Goal: Information Seeking & Learning: Learn about a topic

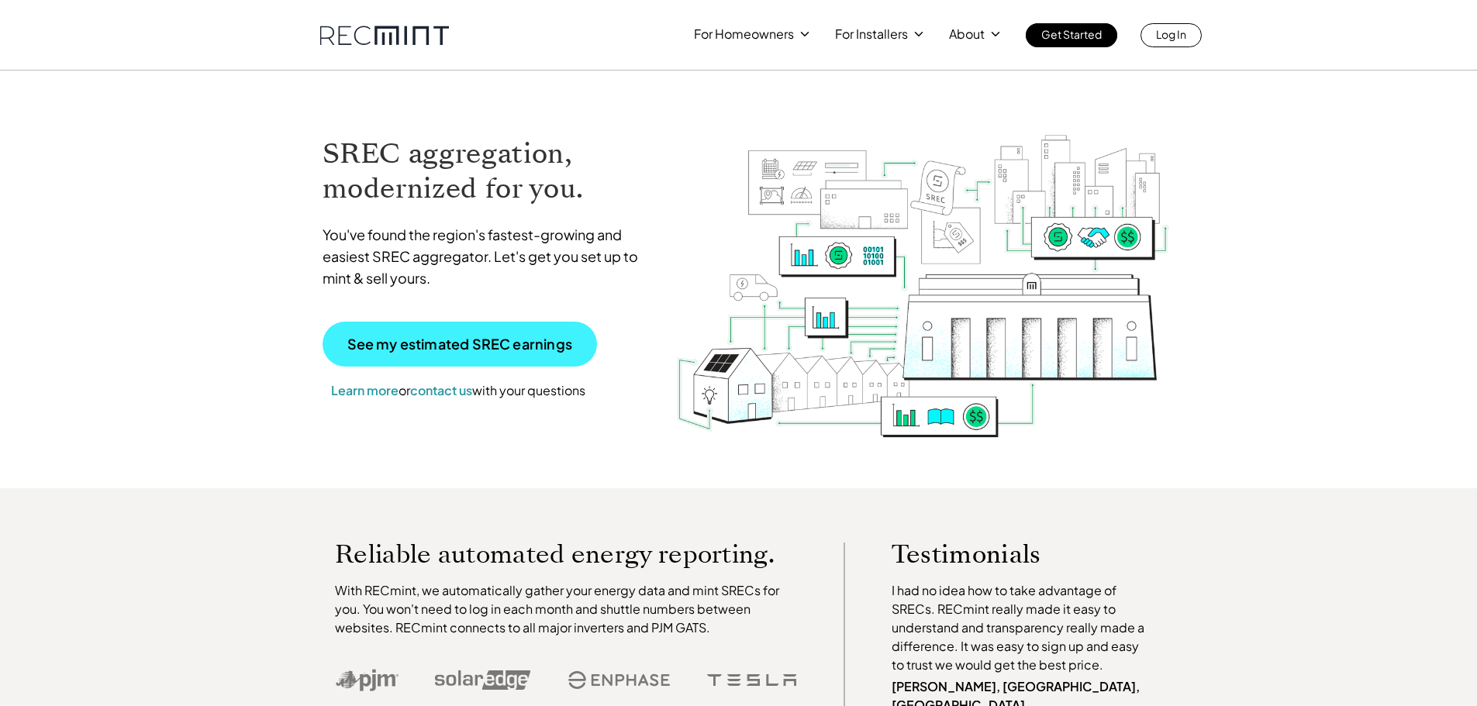
click at [485, 351] on p "See my estimated SREC earnings" at bounding box center [459, 344] width 225 height 14
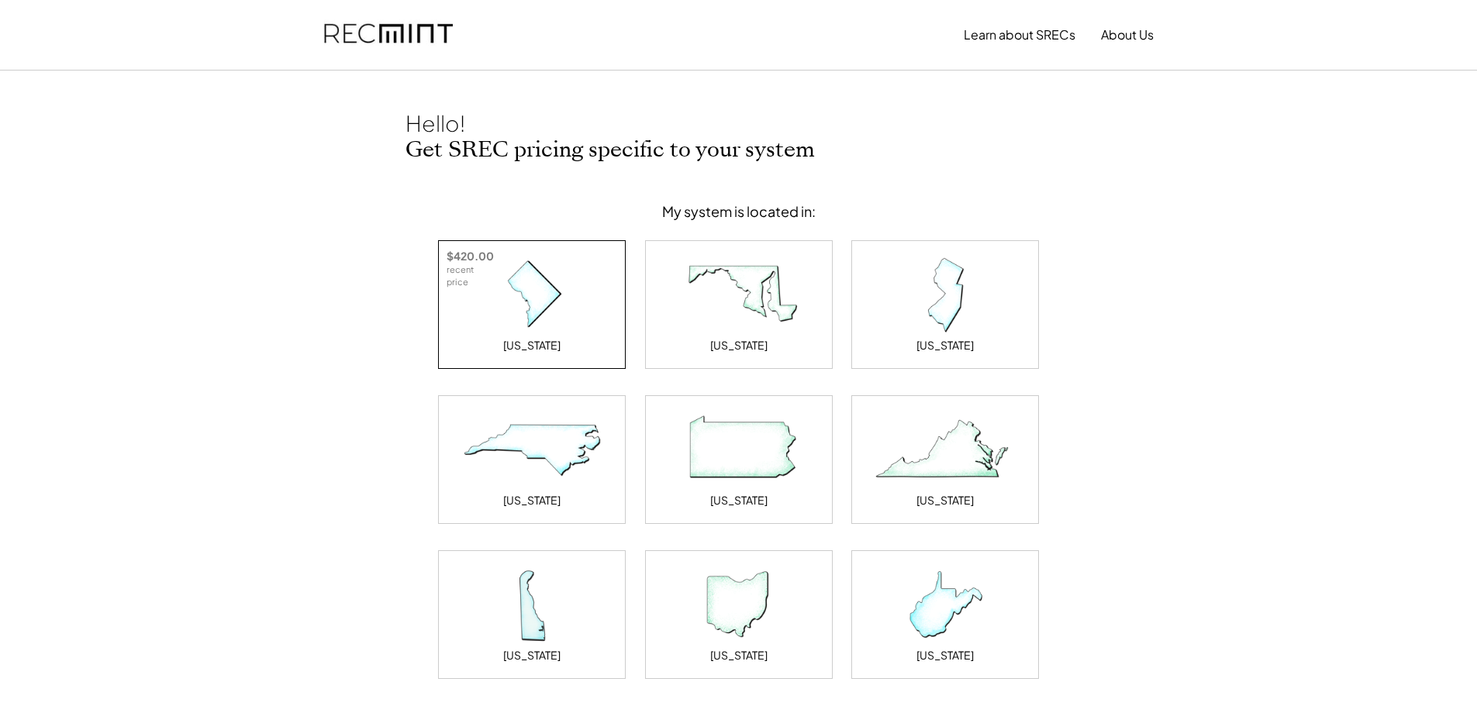
click at [524, 310] on img at bounding box center [531, 296] width 155 height 78
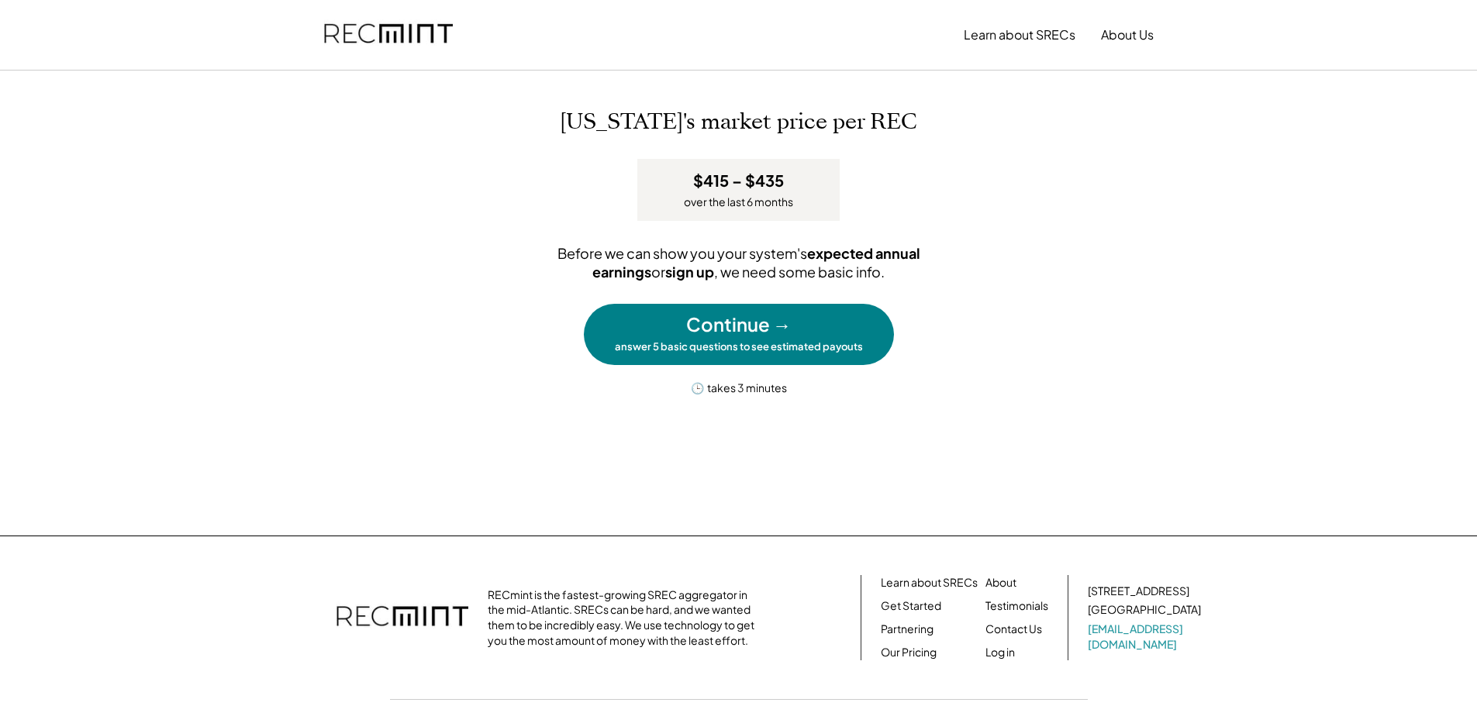
click at [727, 349] on div "answer 5 basic questions to see estimated payouts" at bounding box center [739, 346] width 248 height 13
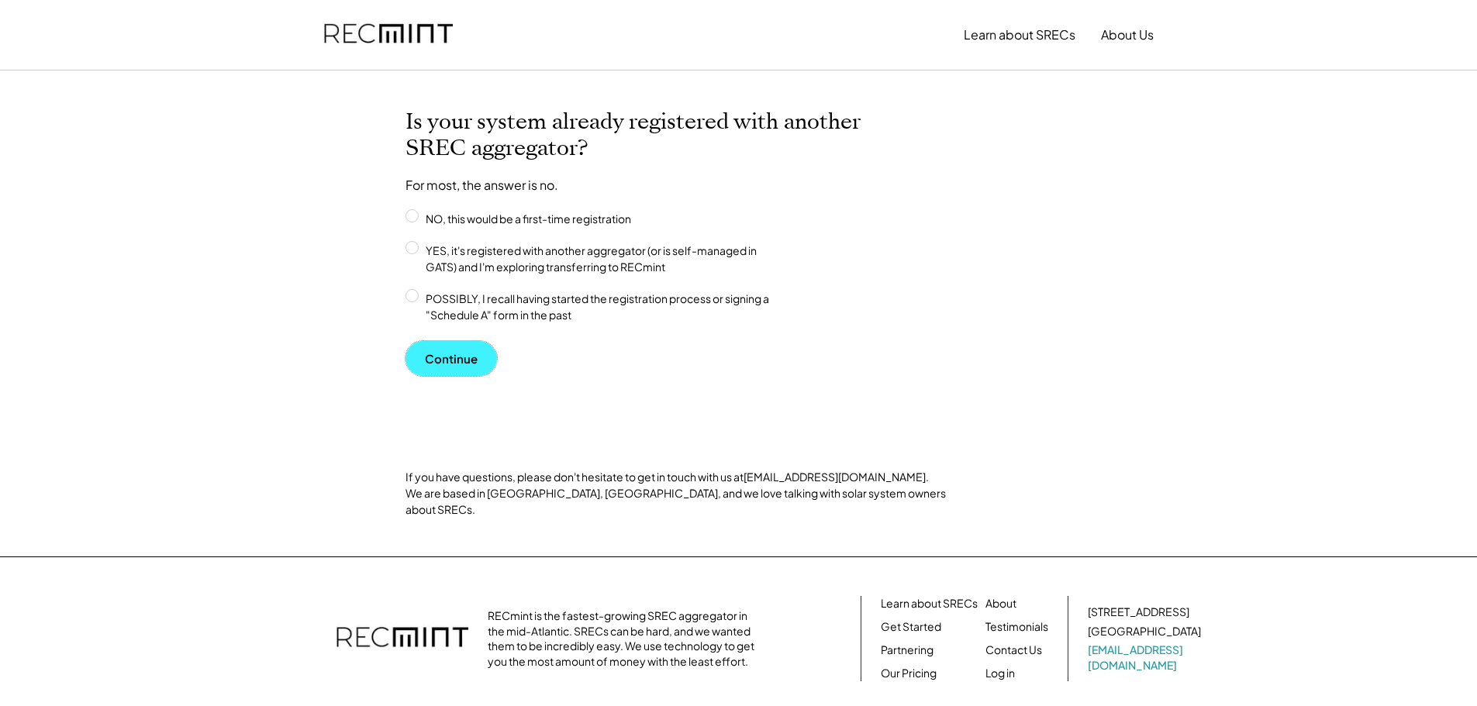
click at [451, 357] on button "Continue" at bounding box center [451, 358] width 91 height 35
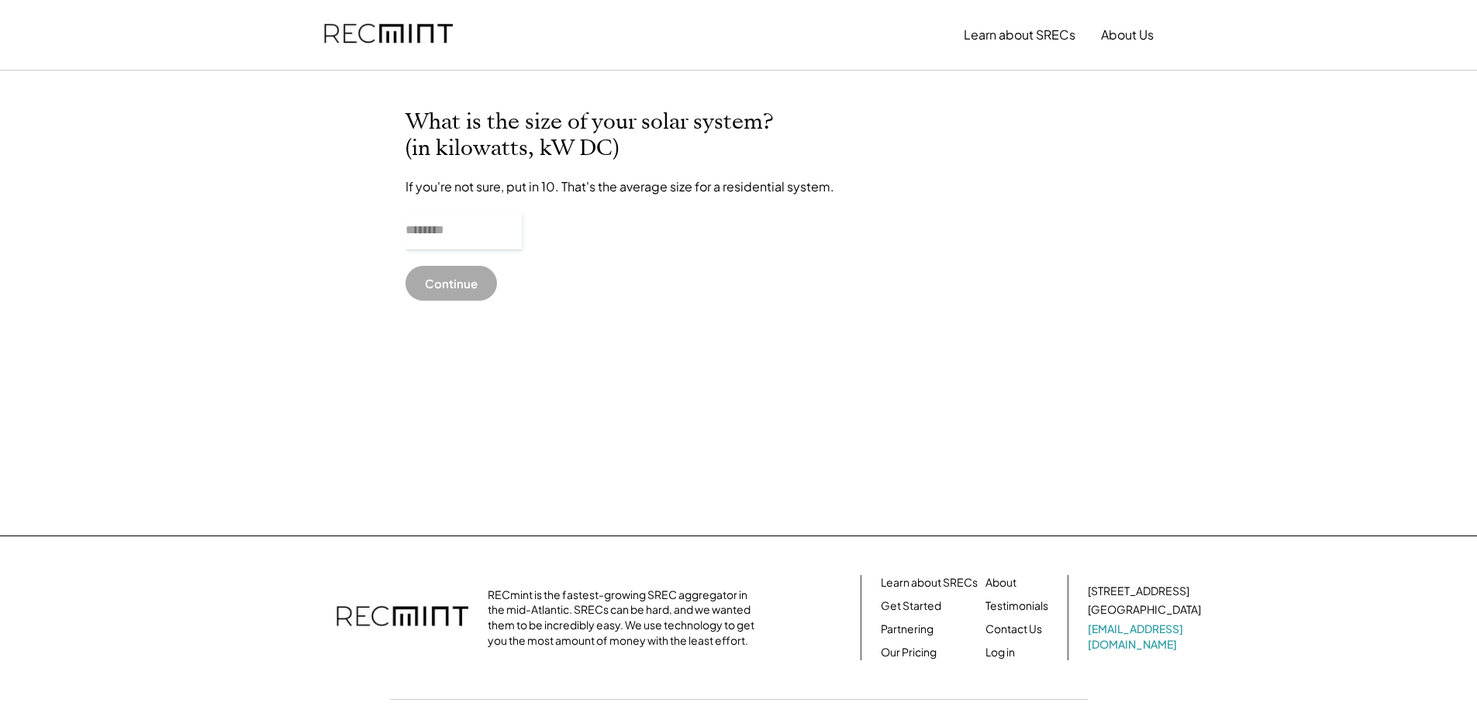
click at [411, 241] on input "input" at bounding box center [464, 231] width 116 height 39
type input "*****"
click at [425, 285] on button "Continue" at bounding box center [451, 283] width 91 height 35
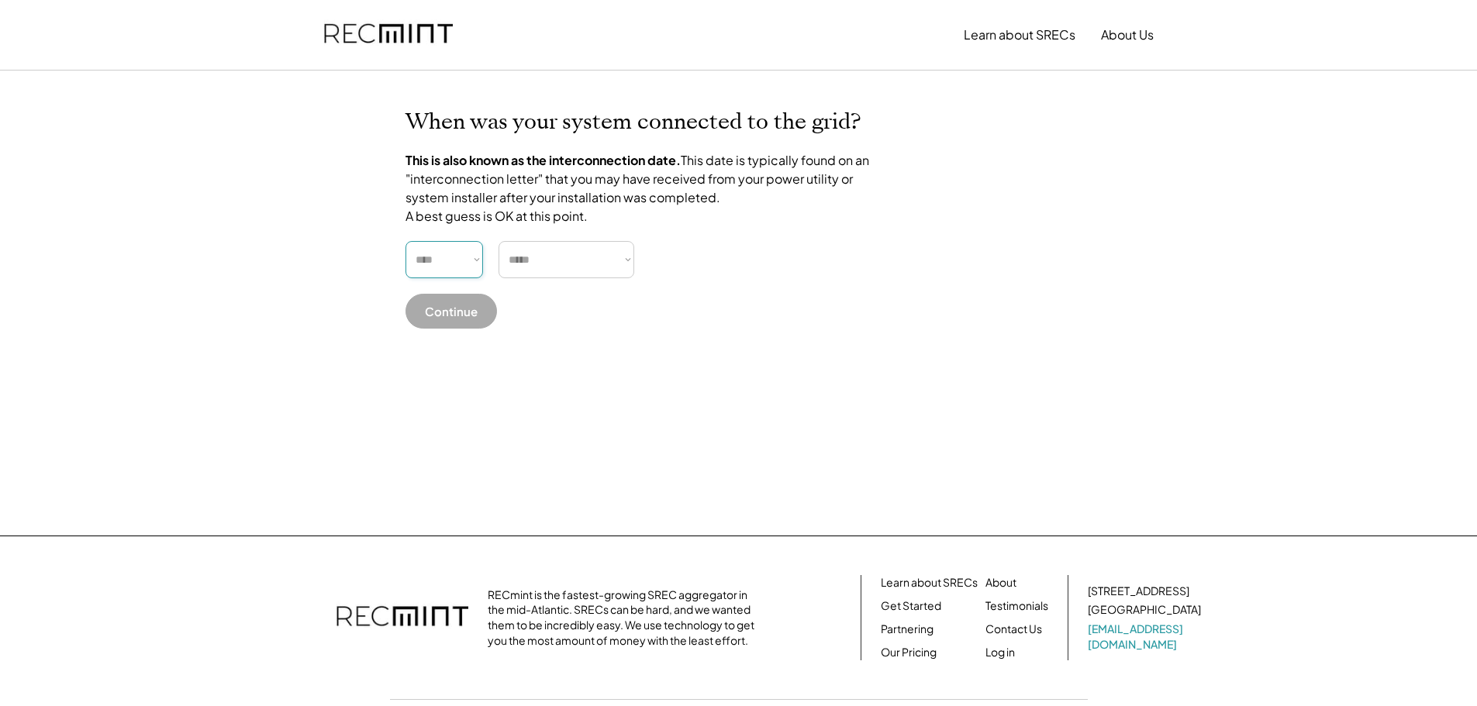
click at [472, 276] on select "**** **** **** **** **** **** **** **** **** **** **** **** **** **** ****" at bounding box center [445, 259] width 78 height 37
select select "****"
click at [406, 259] on select "**** **** **** **** **** **** **** **** **** **** **** **** **** **** ****" at bounding box center [445, 259] width 78 height 37
click at [626, 274] on select "***** ******* ******** ***** ***** *** **** **** ****** ********* ******* *****…" at bounding box center [567, 259] width 136 height 37
select select "**********"
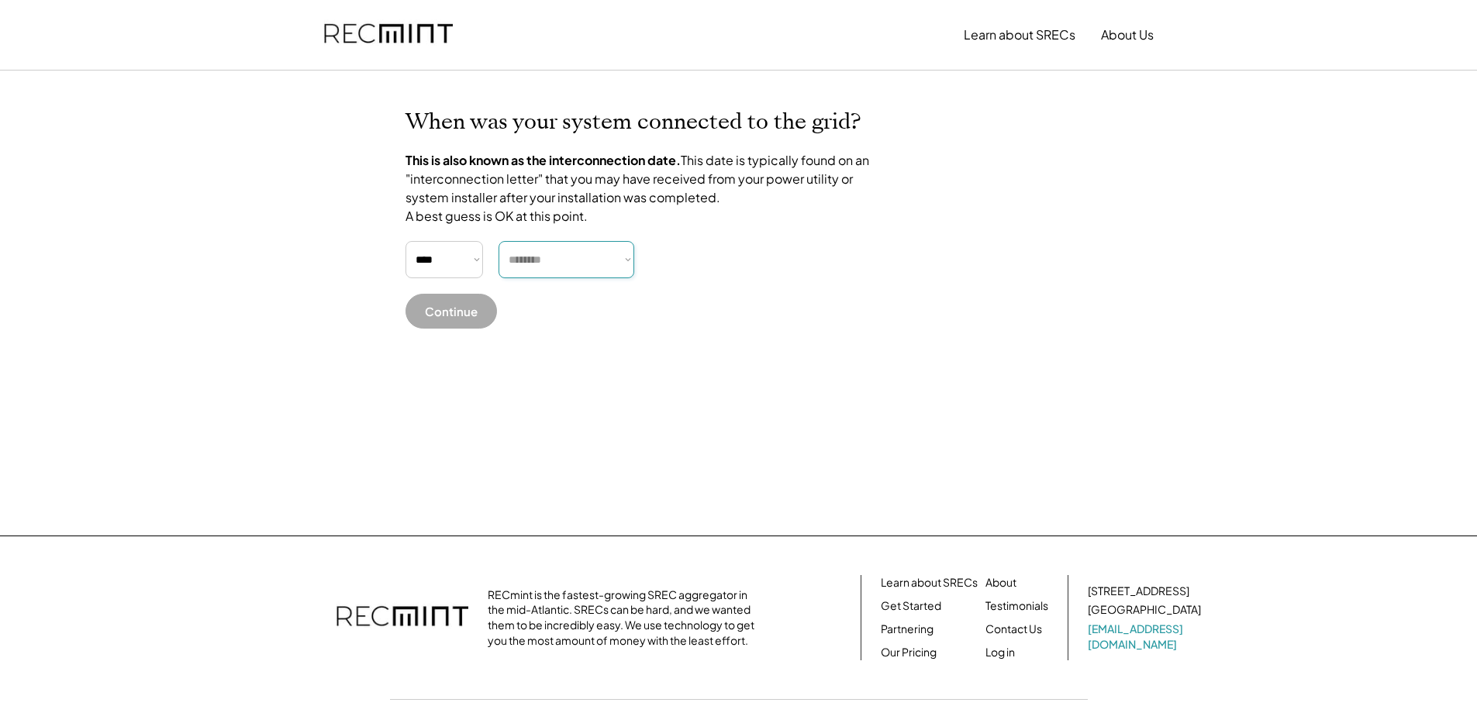
click at [499, 259] on select "***** ******* ******** ***** ***** *** **** **** ****** ********* ******* *****…" at bounding box center [567, 259] width 136 height 37
click at [450, 329] on button "Continue" at bounding box center [451, 311] width 91 height 35
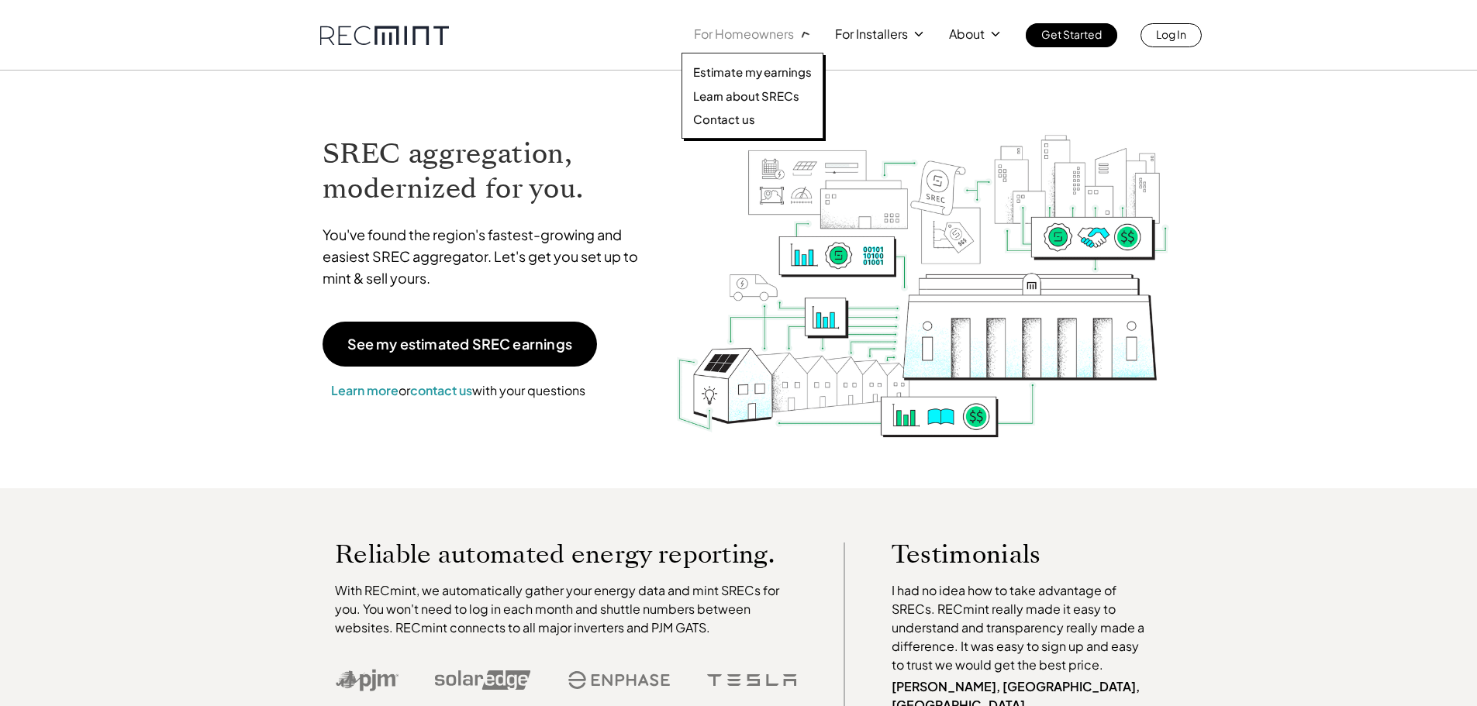
click at [812, 44] on div at bounding box center [752, 82] width 141 height 118
click at [778, 77] on p "Estimate my earnings" at bounding box center [752, 72] width 119 height 16
click at [758, 96] on p "Learn about SRECs" at bounding box center [745, 96] width 105 height 16
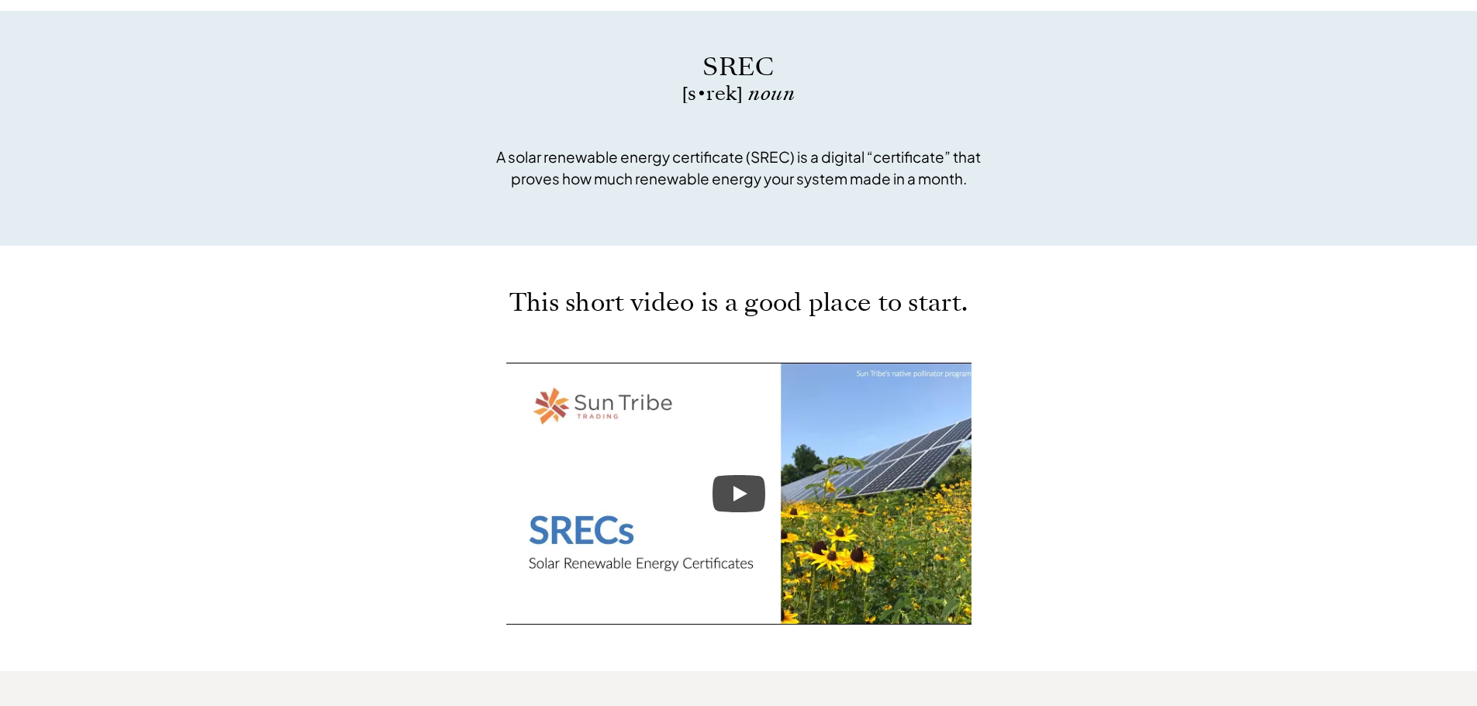
scroll to position [549, 0]
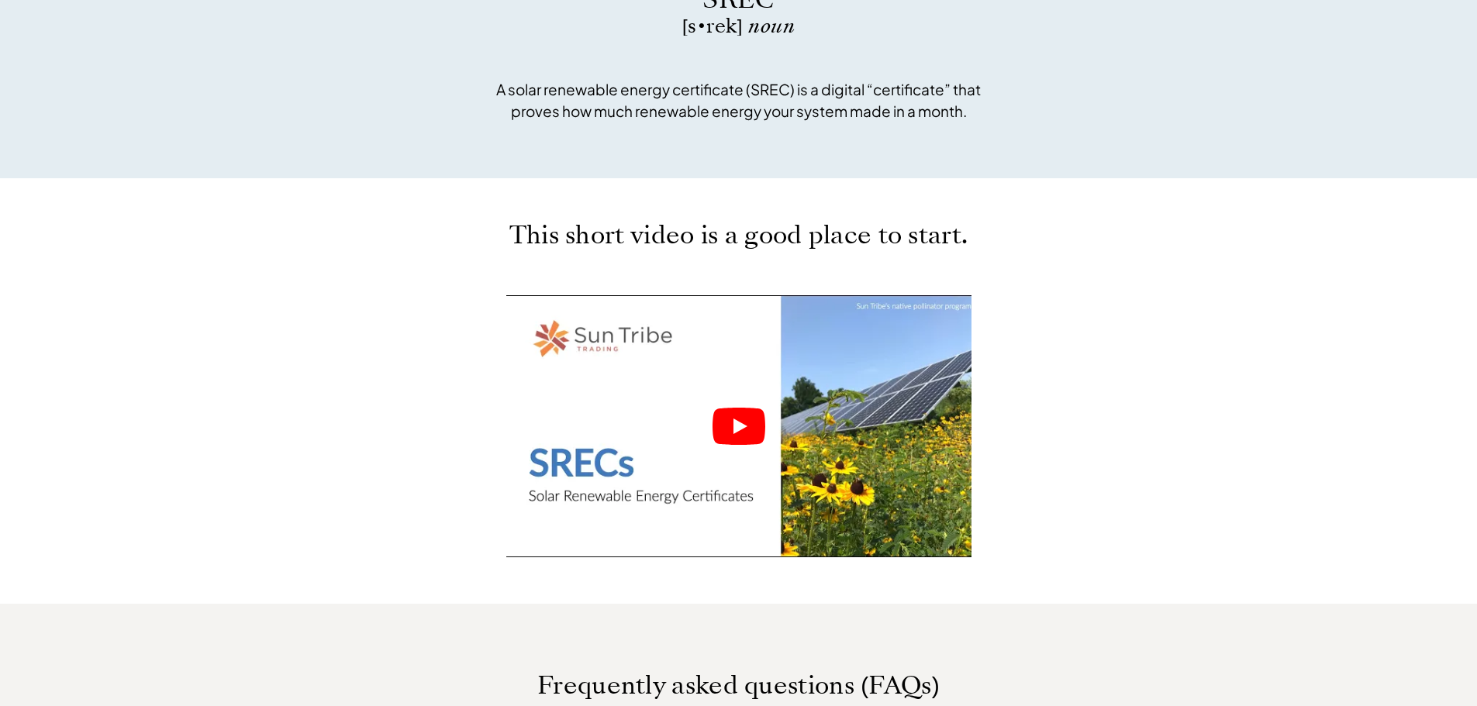
click at [703, 434] on div at bounding box center [738, 426] width 465 height 262
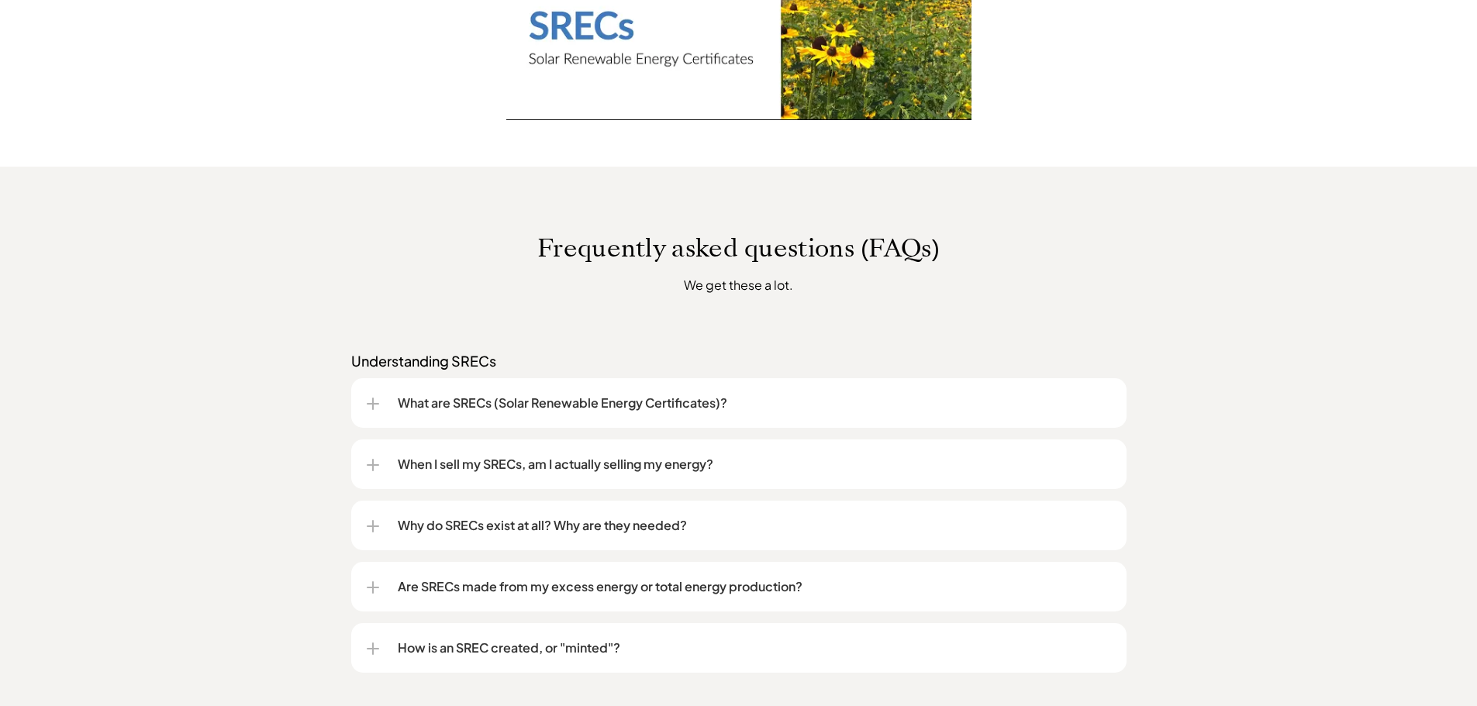
scroll to position [1013, 0]
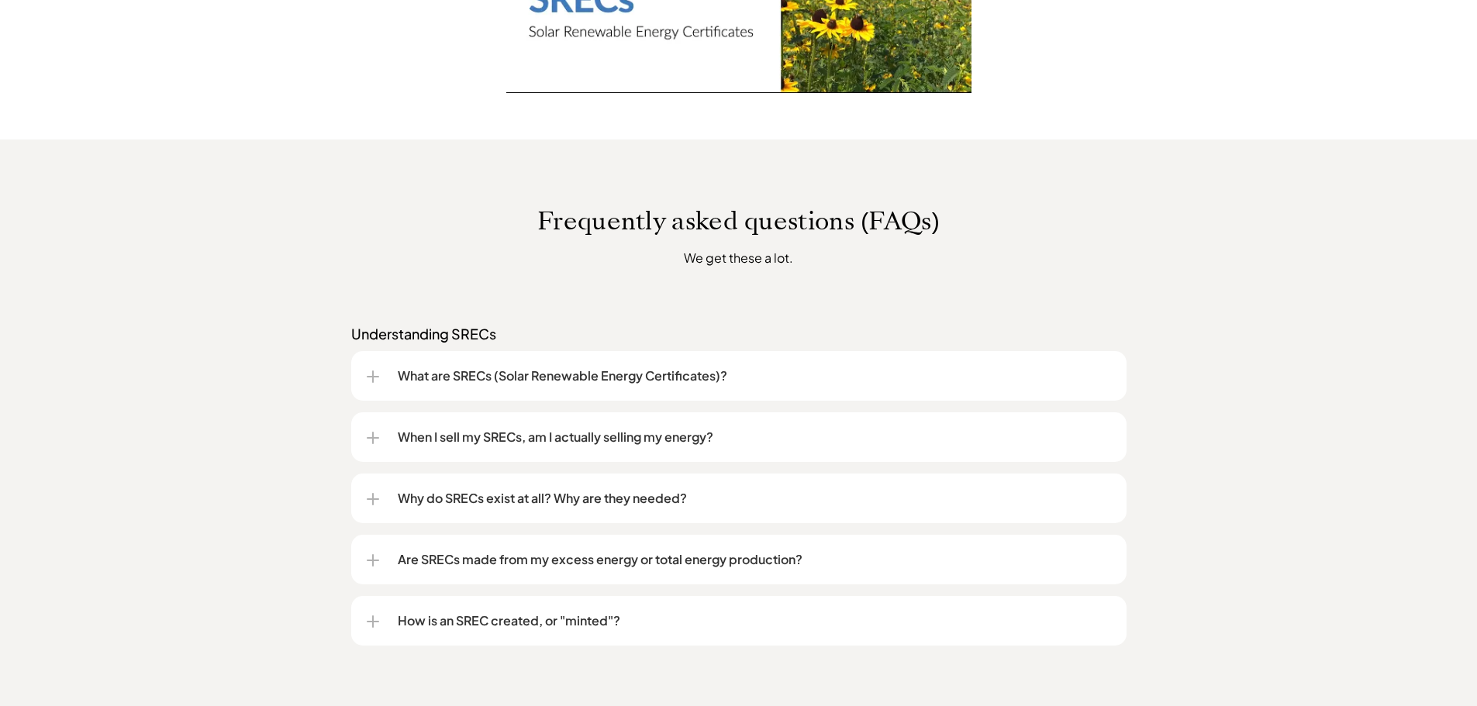
click at [375, 501] on div at bounding box center [373, 499] width 12 height 12
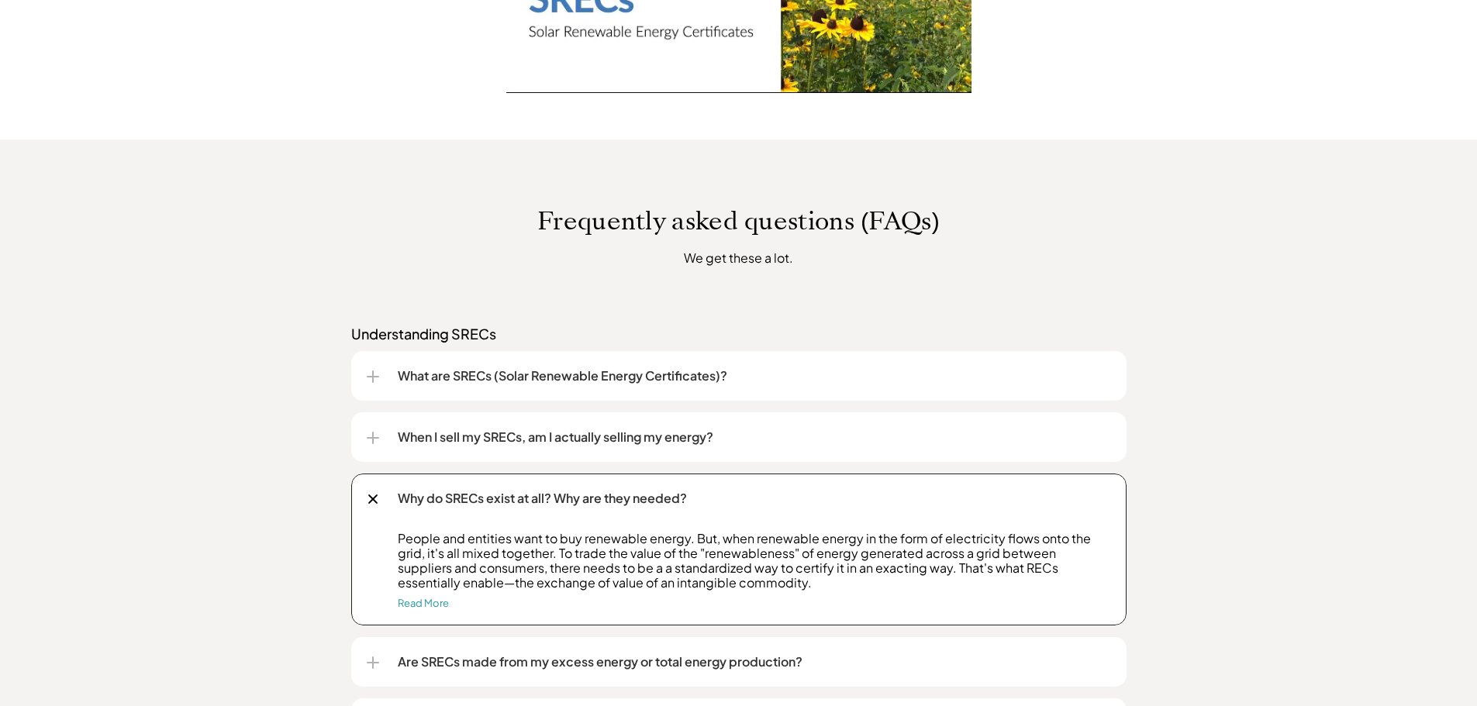
click at [376, 440] on div at bounding box center [373, 438] width 12 height 12
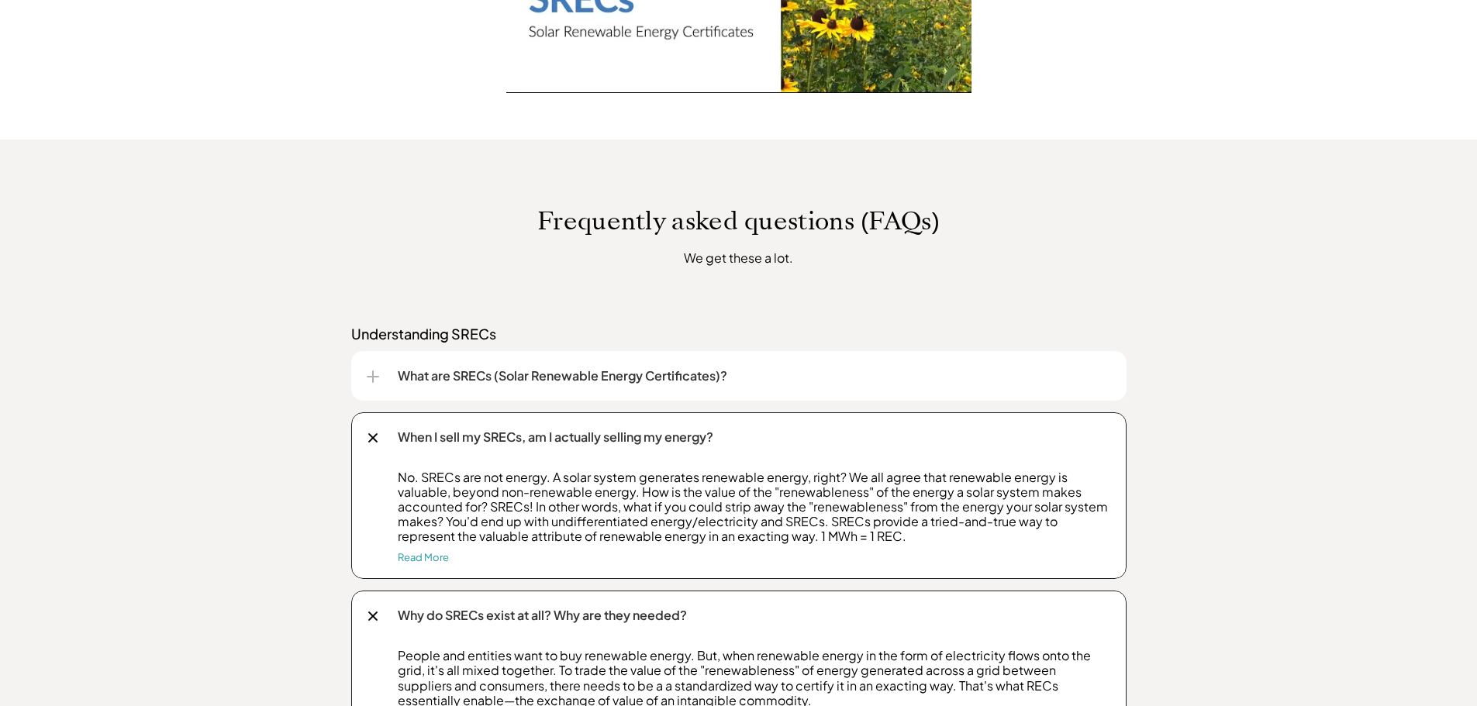
click at [372, 377] on div at bounding box center [373, 377] width 2 height 12
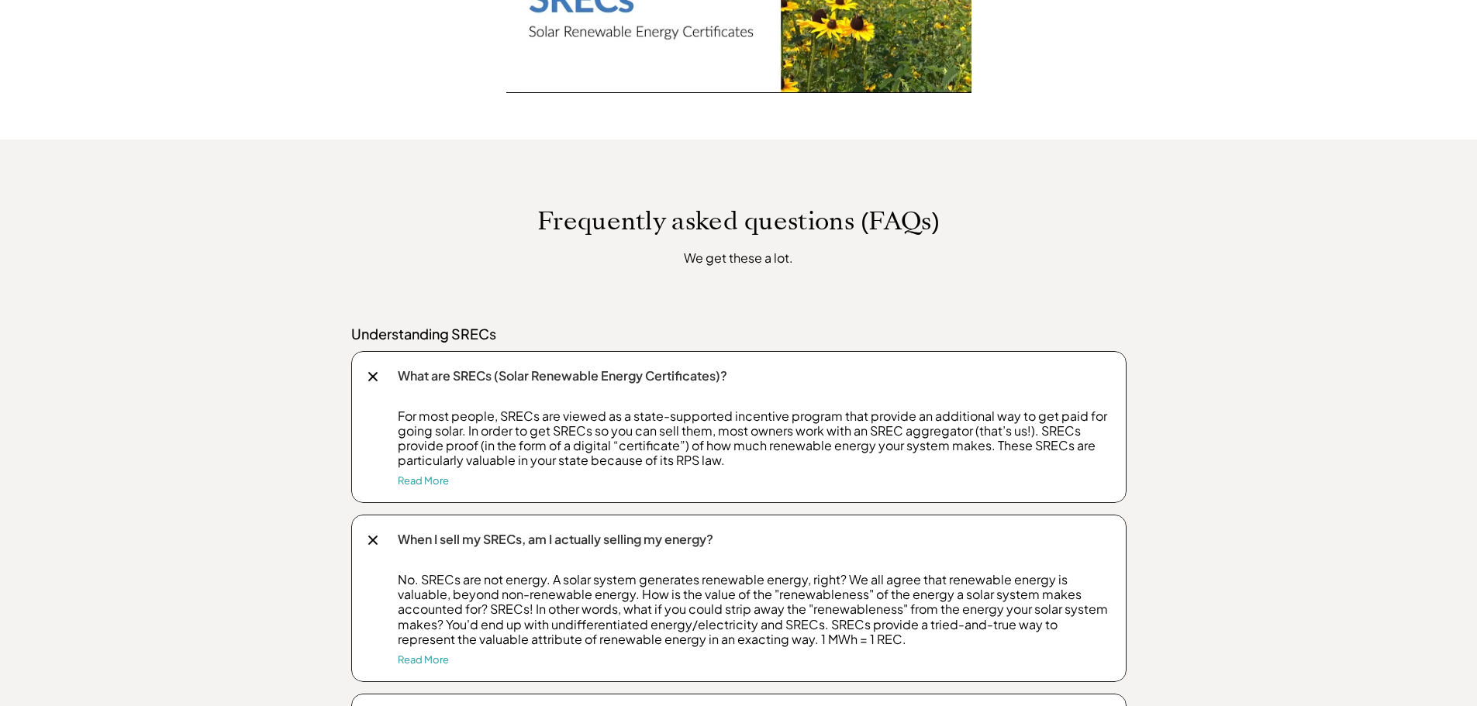
drag, startPoint x: 1470, startPoint y: 288, endPoint x: 1468, endPoint y: 405, distance: 117.1
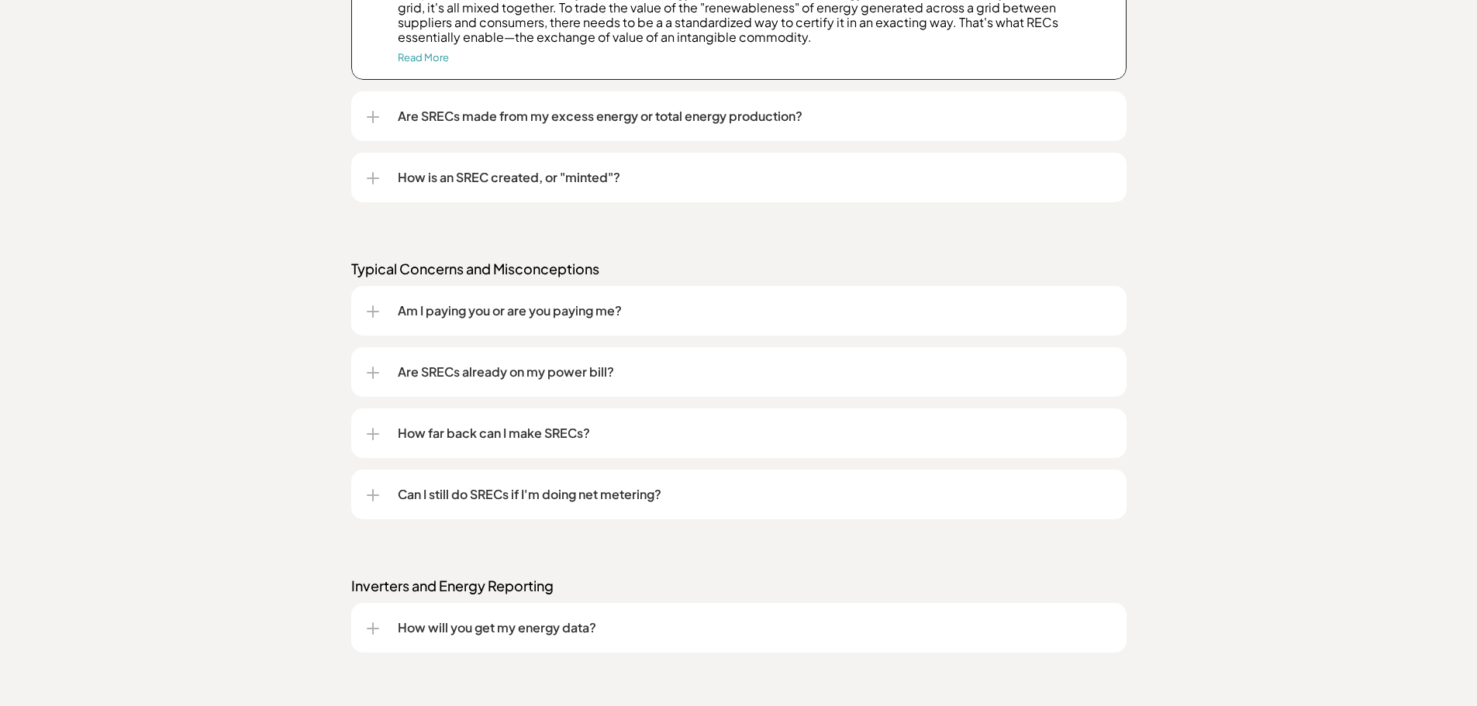
scroll to position [1801, 0]
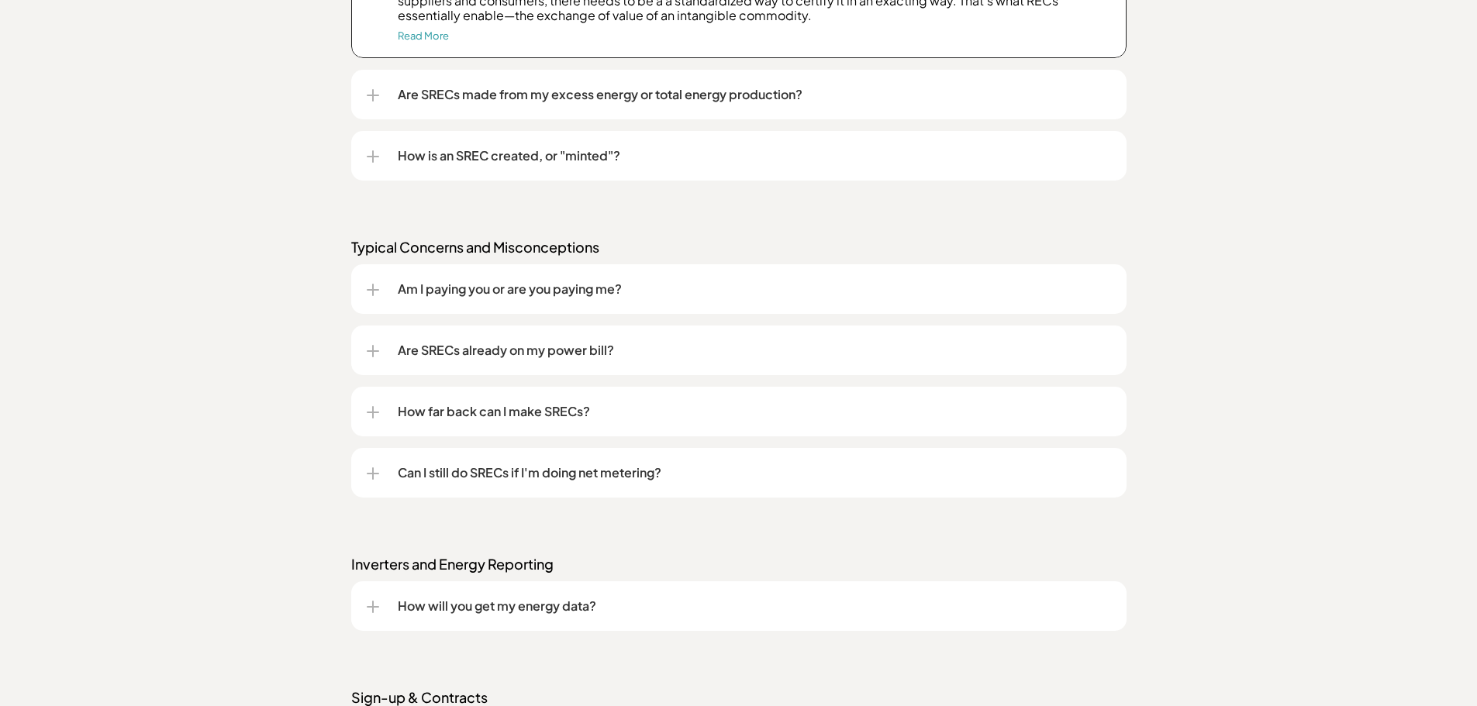
click at [377, 295] on div at bounding box center [373, 290] width 12 height 12
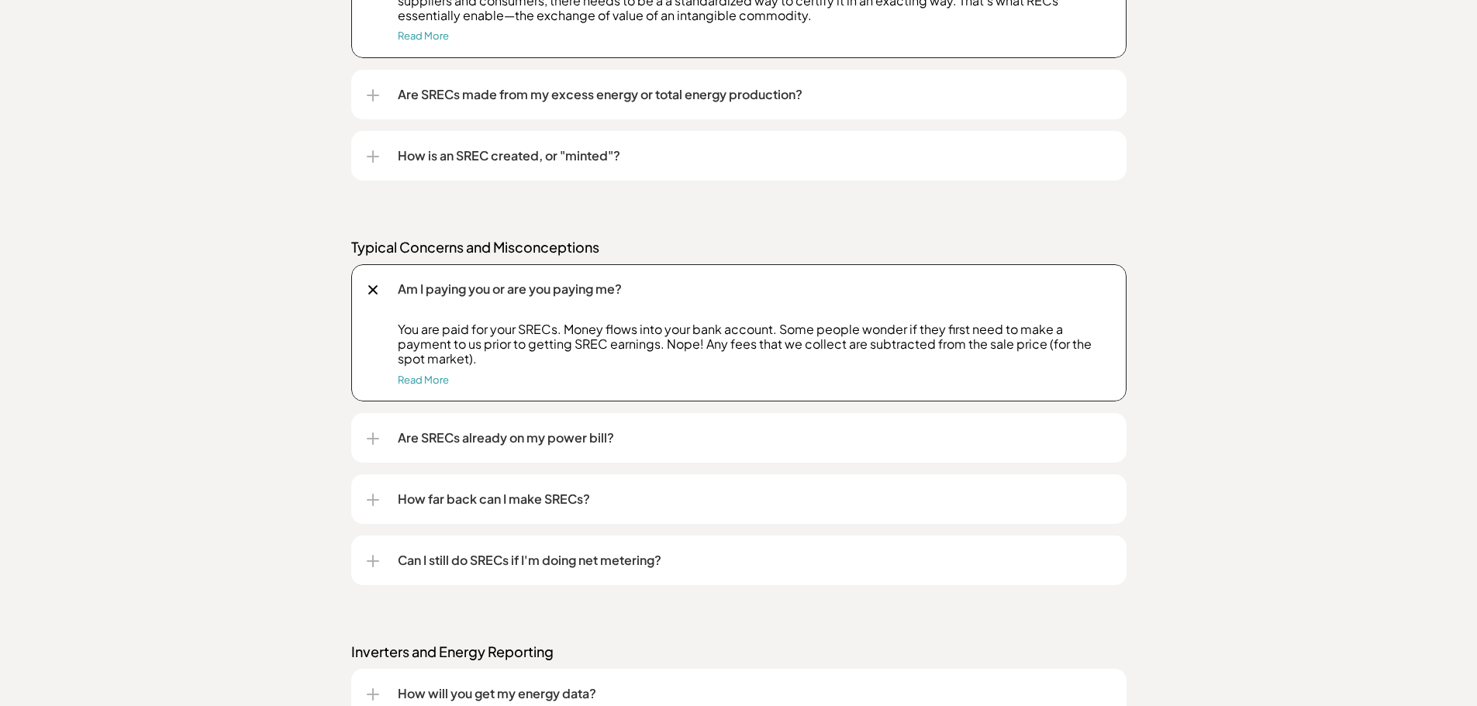
click at [377, 295] on div at bounding box center [373, 290] width 10 height 10
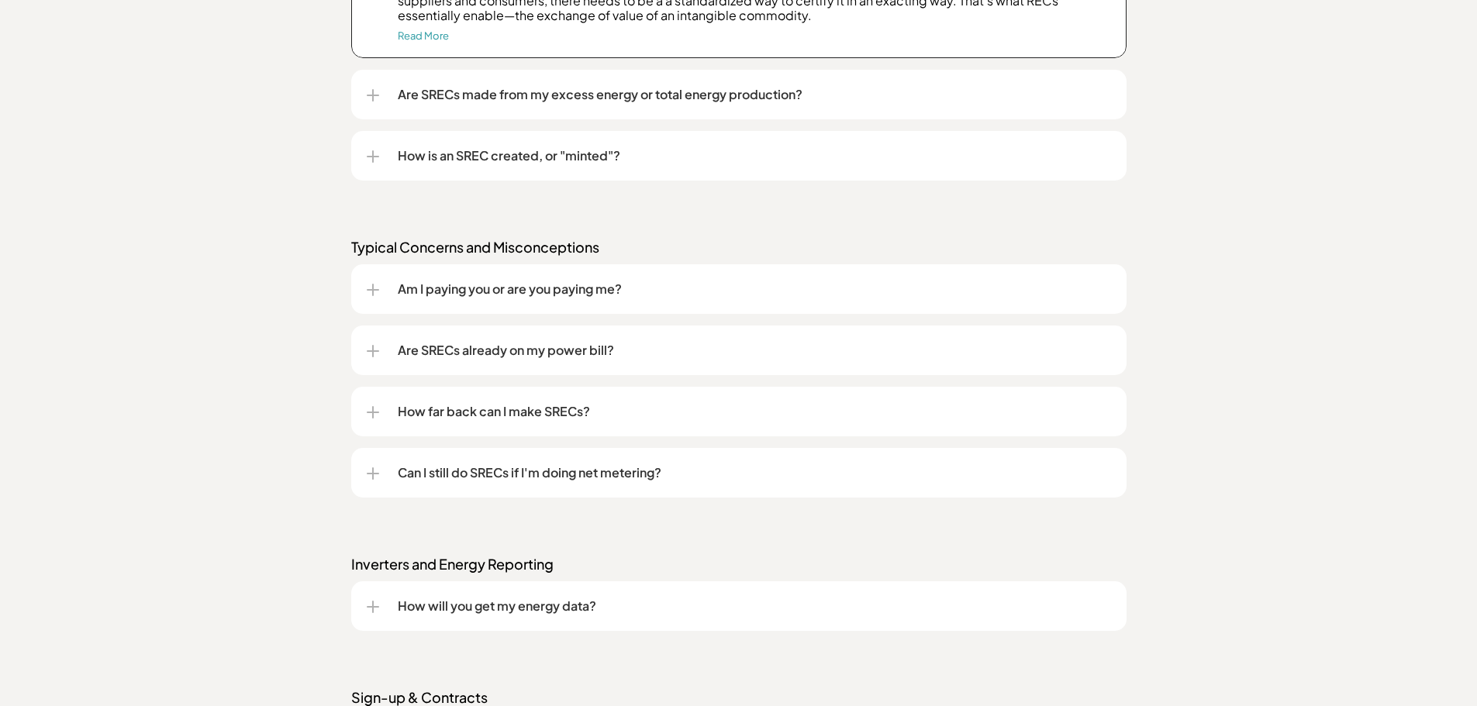
click at [372, 350] on div at bounding box center [373, 351] width 2 height 12
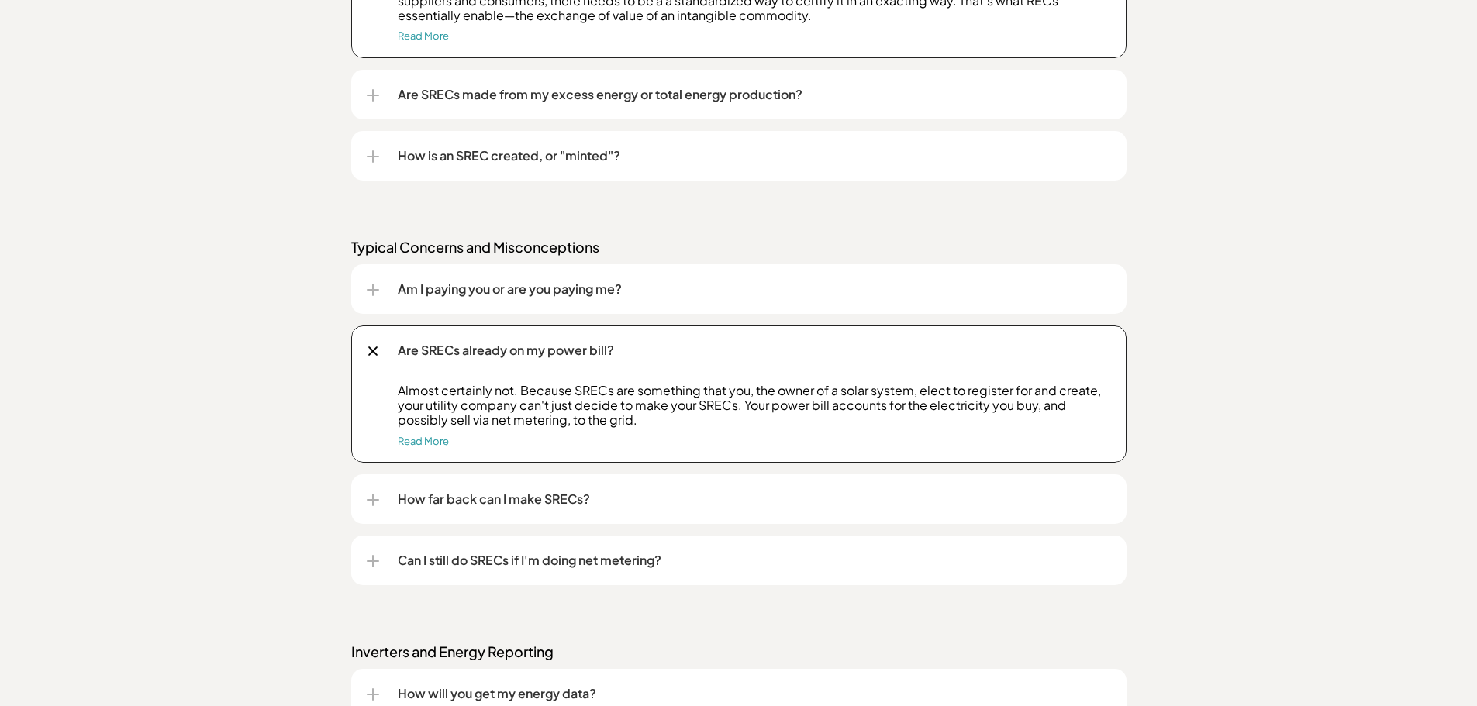
click at [369, 361] on div "Are SRECs already on my power bill?" at bounding box center [739, 351] width 744 height 50
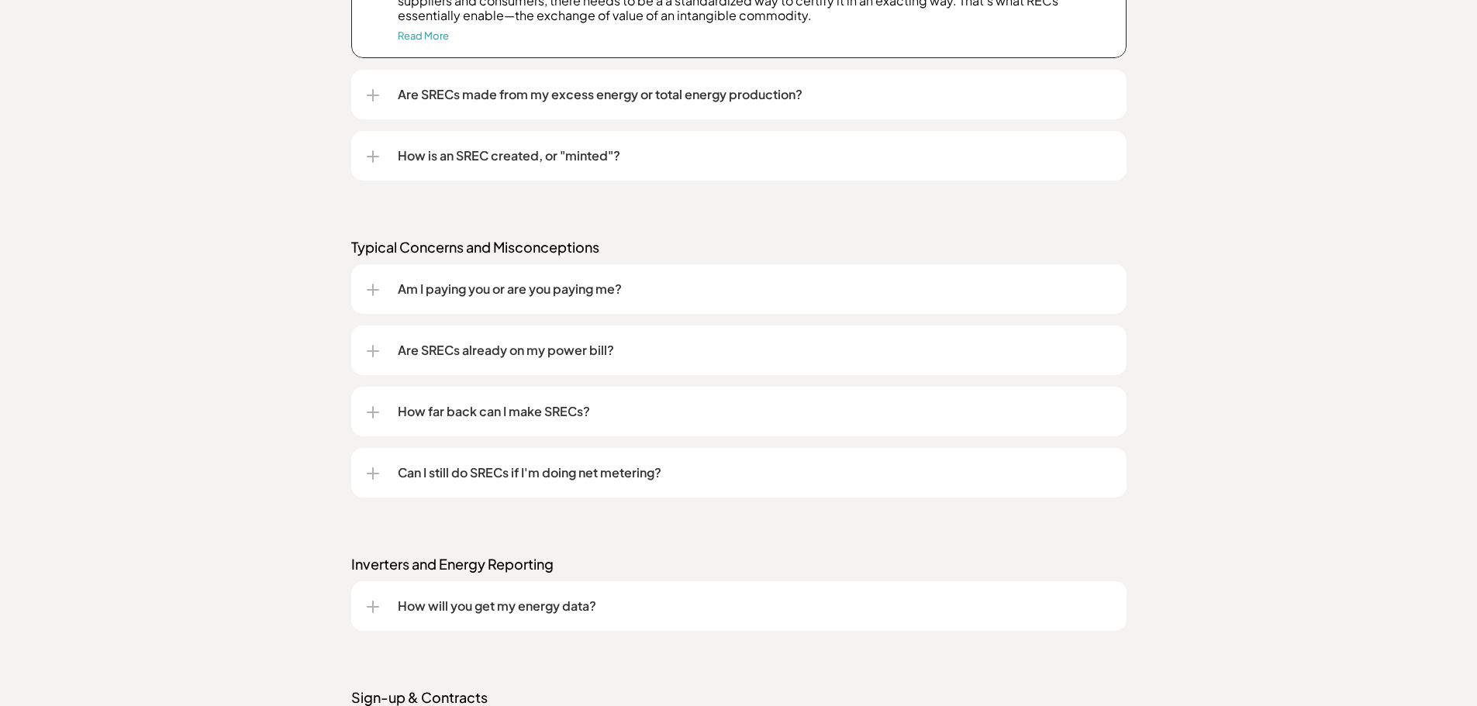
click at [378, 409] on div at bounding box center [373, 412] width 12 height 12
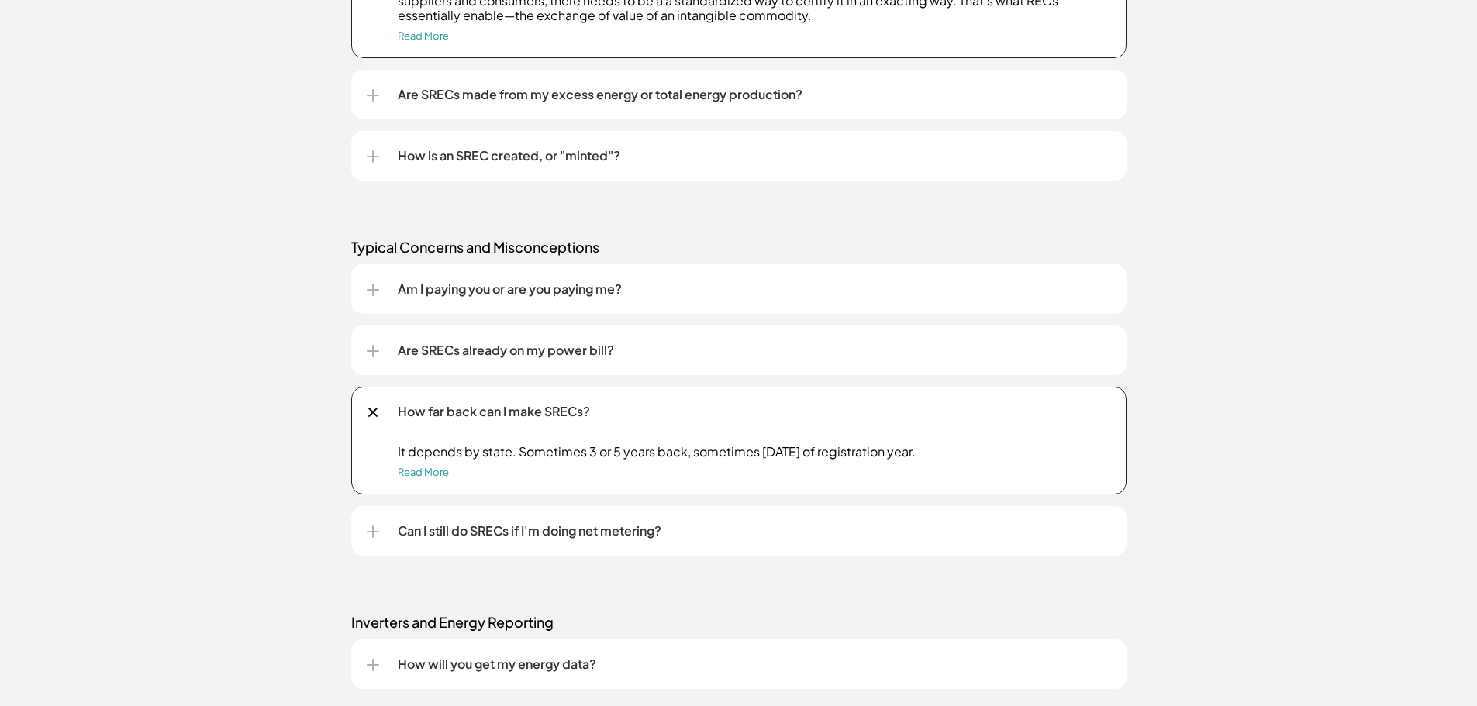
click at [378, 409] on div at bounding box center [373, 413] width 18 height 18
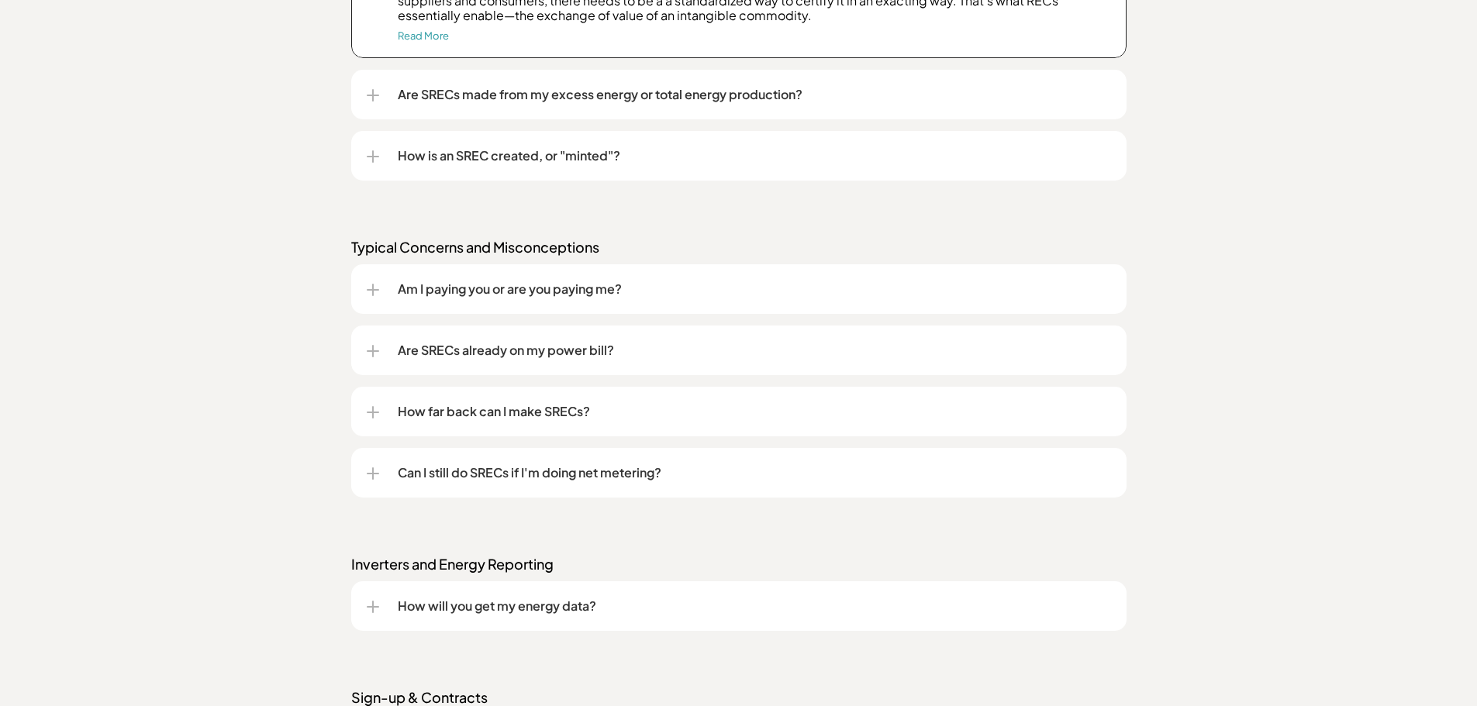
scroll to position [1831, 0]
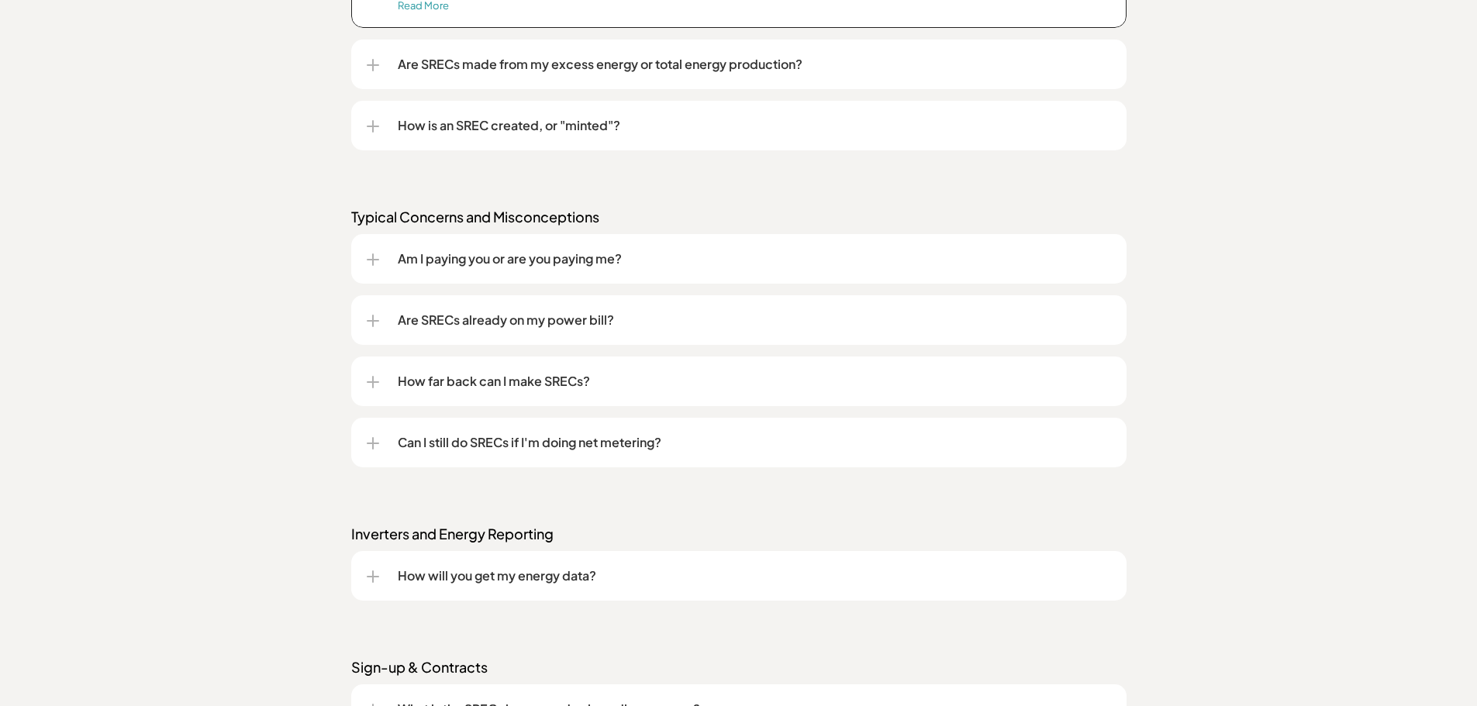
click at [377, 440] on div at bounding box center [373, 443] width 12 height 12
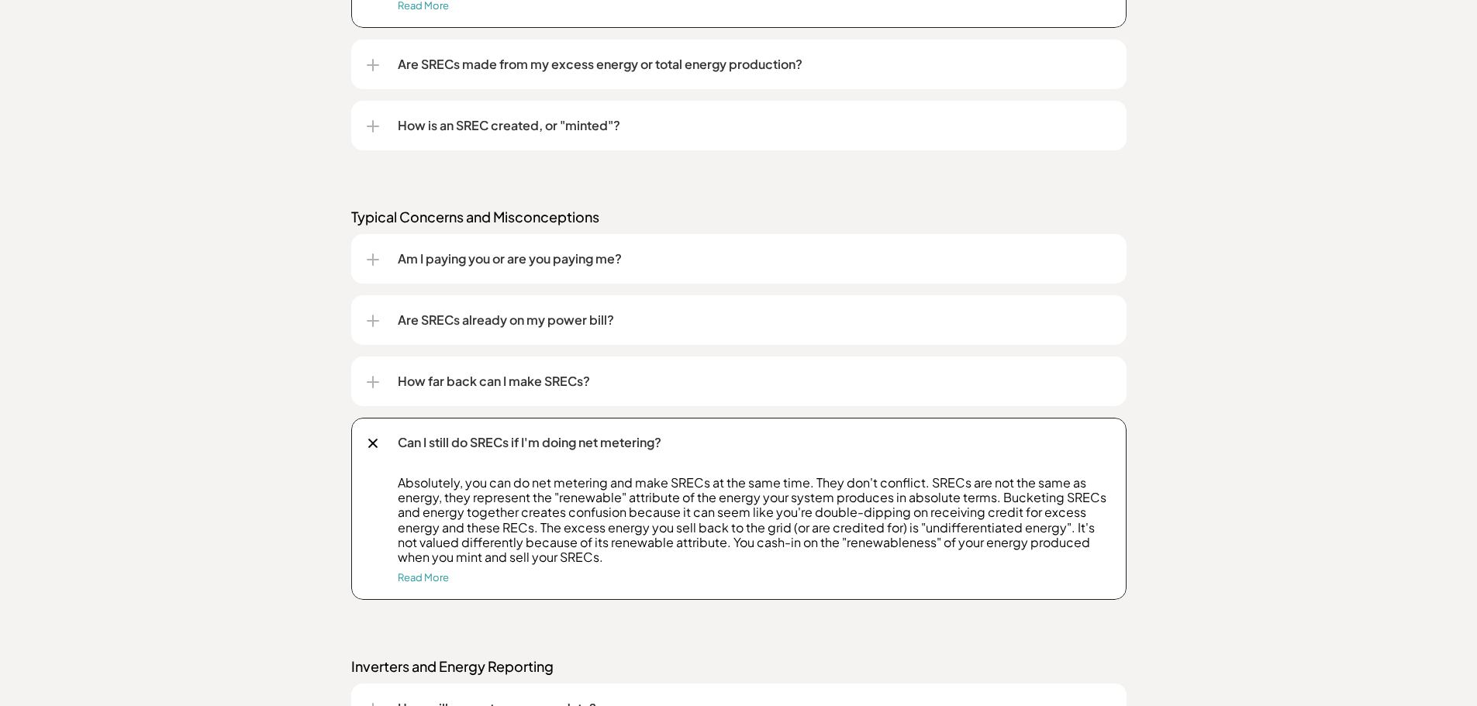
click at [377, 440] on div at bounding box center [373, 444] width 10 height 10
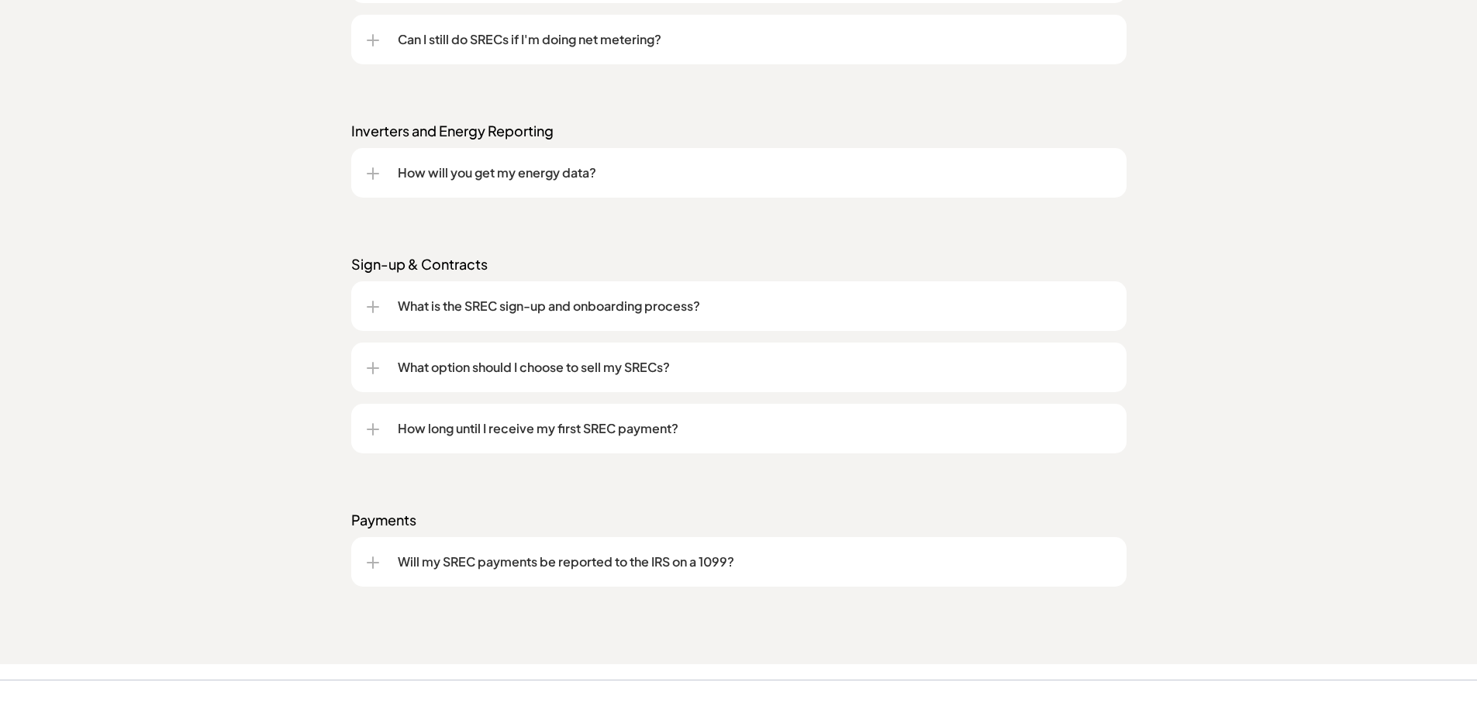
scroll to position [2246, 0]
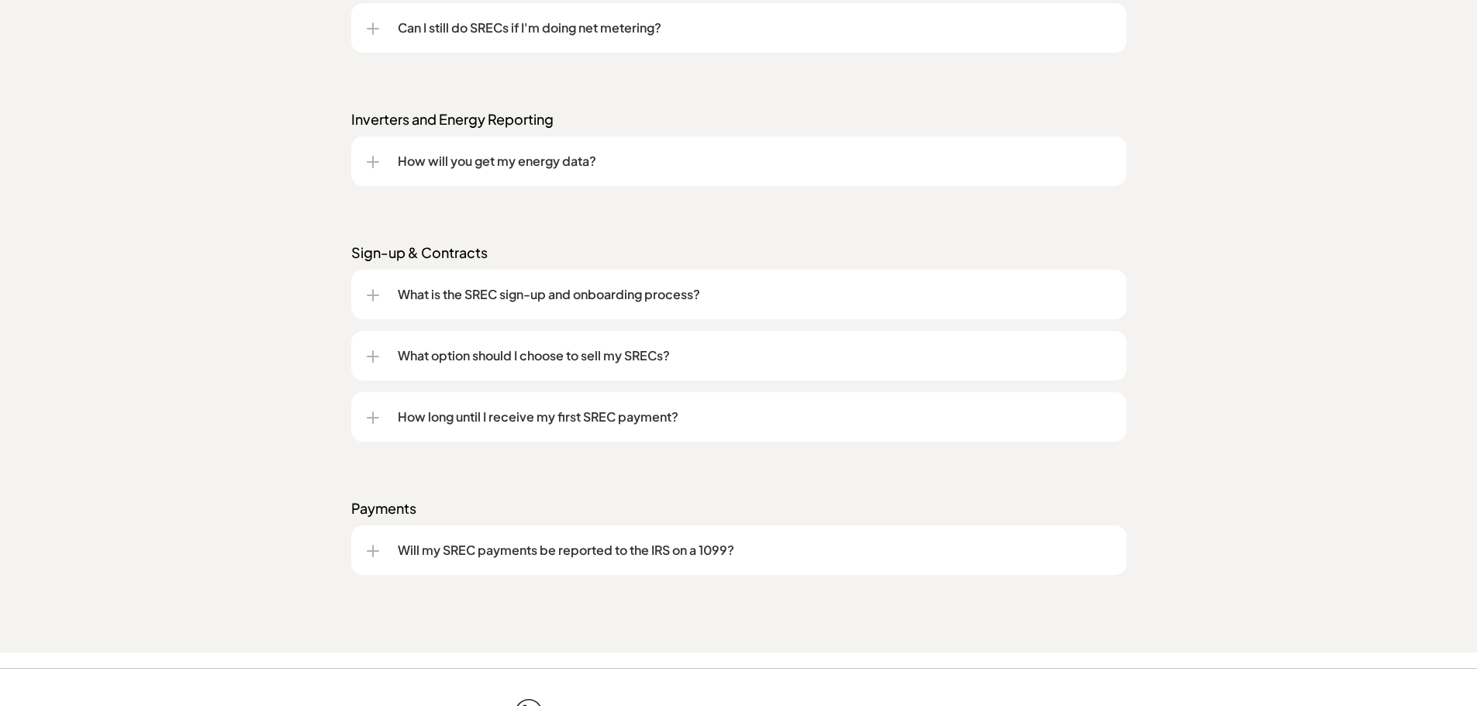
click at [373, 558] on div "Will my SREC payments be reported to the IRS on a 1099?" at bounding box center [739, 551] width 744 height 50
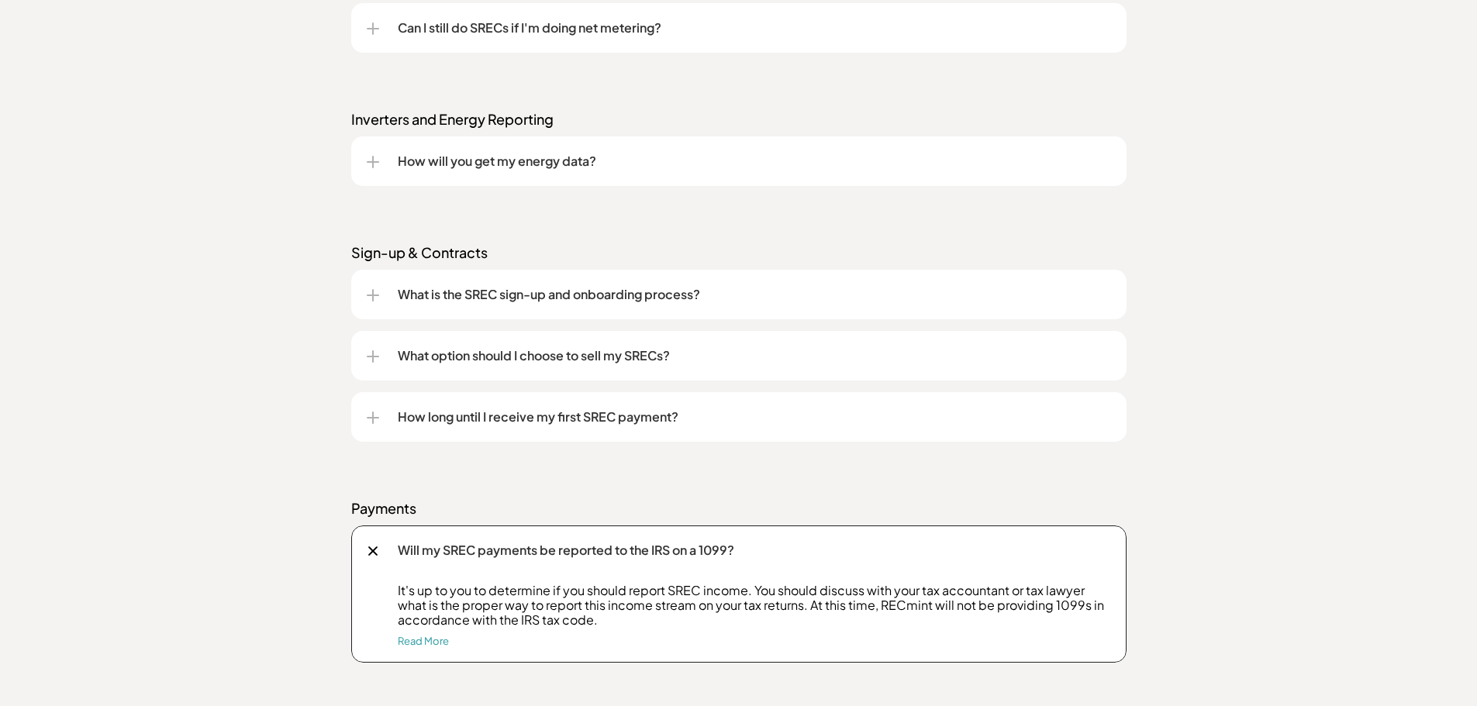
click at [374, 416] on div at bounding box center [373, 418] width 12 height 12
